Goal: Task Accomplishment & Management: Manage account settings

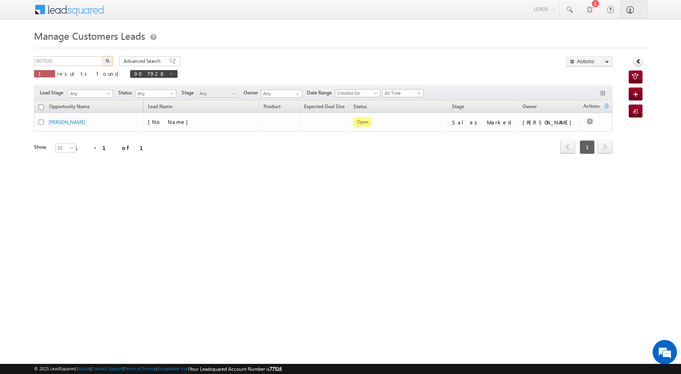
click at [13, 52] on body "Menu [PERSON_NAME] [PERSON_NAME] a2@ks erve." at bounding box center [340, 115] width 681 height 230
type input "961256"
click at [110, 59] on button "button" at bounding box center [107, 61] width 11 height 10
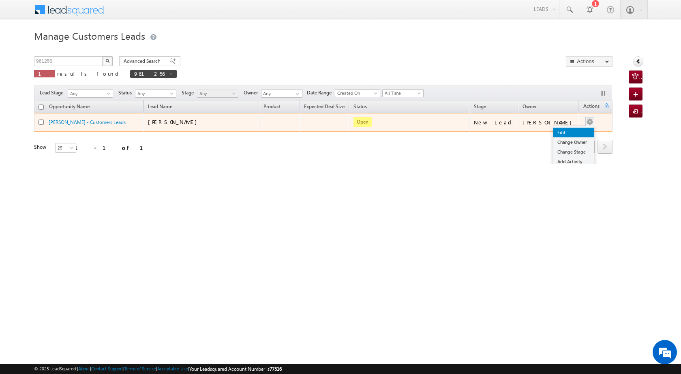
click at [562, 135] on link "Edit" at bounding box center [573, 133] width 41 height 10
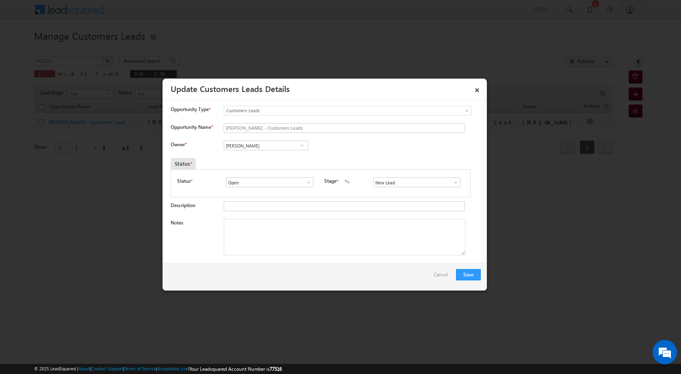
click at [299, 145] on span at bounding box center [302, 145] width 8 height 6
type input "V"
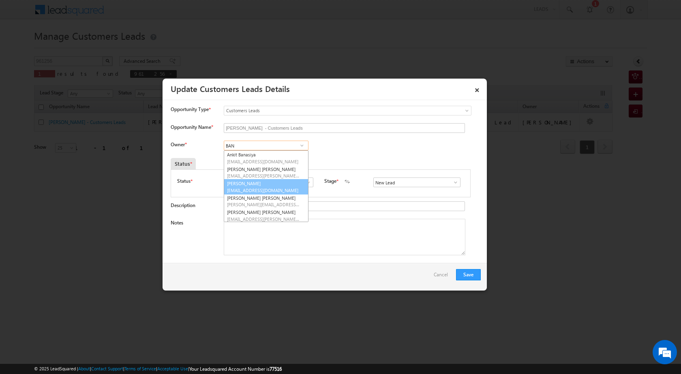
click at [255, 184] on link "[PERSON_NAME] [PERSON_NAME][EMAIL_ADDRESS][DOMAIN_NAME]" at bounding box center [266, 186] width 85 height 15
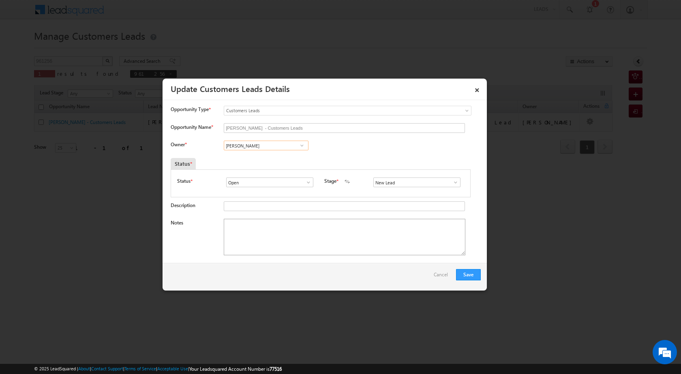
type input "[PERSON_NAME]"
click at [277, 231] on textarea "Notes" at bounding box center [345, 237] width 242 height 36
click at [456, 184] on span at bounding box center [456, 182] width 8 height 6
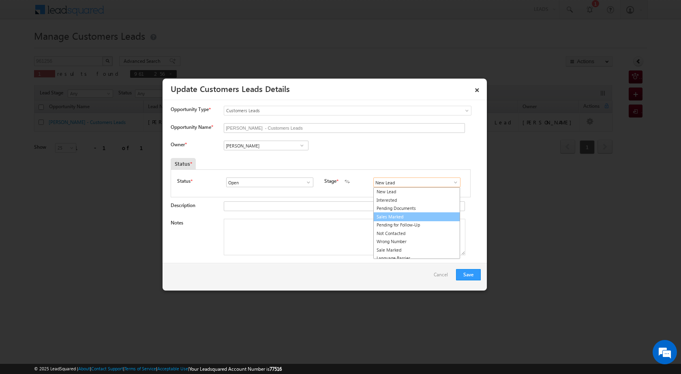
click at [415, 215] on link "Sales Marked" at bounding box center [416, 216] width 87 height 9
type input "Sales Marked"
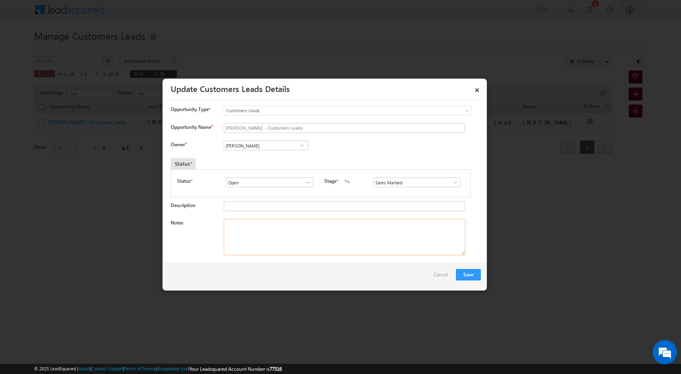
click at [322, 244] on textarea "Notes" at bounding box center [345, 237] width 242 height 36
click at [275, 240] on textarea "Notes" at bounding box center [345, 237] width 242 height 36
paste textarea "[PERSON_NAME] INDORE 452001 CX NEED TOPUP RIQUIR MENT 5 LAC SANGER TAH [PERSON_…"
drag, startPoint x: 339, startPoint y: 236, endPoint x: 203, endPoint y: 216, distance: 137.9
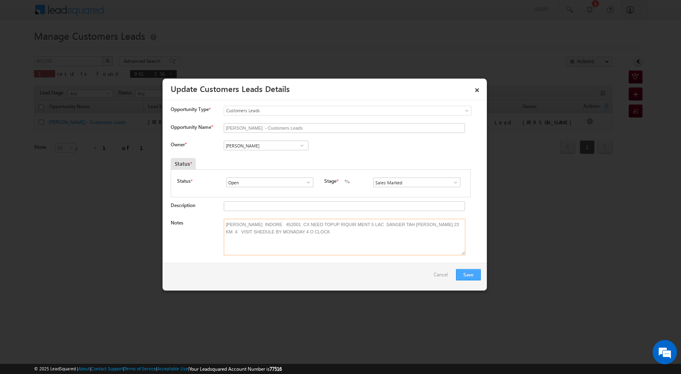
type textarea "[PERSON_NAME] INDORE 452001 CX NEED TOPUP RIQUIR MENT 5 LAC SANGER TAH [PERSON_…"
click at [472, 273] on button "Save" at bounding box center [468, 274] width 25 height 11
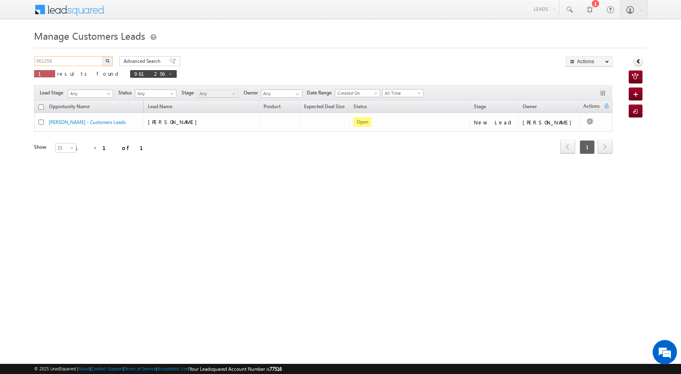
drag, startPoint x: 55, startPoint y: 58, endPoint x: 34, endPoint y: 58, distance: 21.1
click at [34, 58] on body "Menu [PERSON_NAME] [PERSON_NAME] a2@ks erve." at bounding box center [340, 115] width 681 height 230
